Goal: Check status

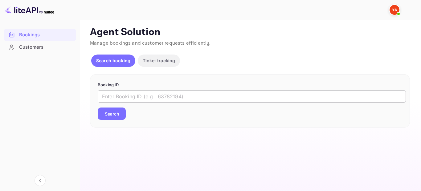
click at [161, 95] on input "text" at bounding box center [252, 96] width 308 height 12
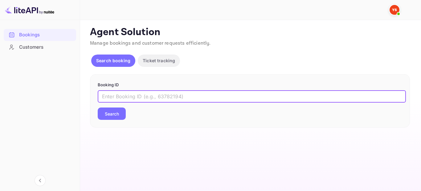
paste input "9404422"
type input "9404422"
click at [115, 116] on button "Search" at bounding box center [112, 113] width 28 height 12
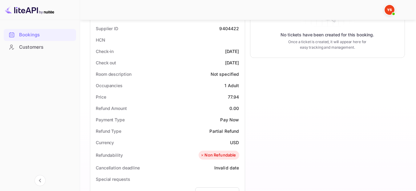
scroll to position [154, 0]
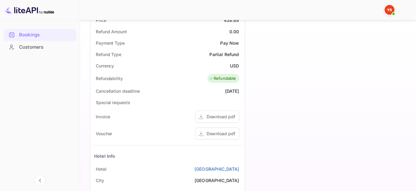
scroll to position [246, 0]
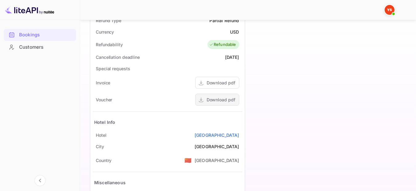
click at [225, 101] on div "Download pdf" at bounding box center [221, 99] width 29 height 6
